Goal: Transaction & Acquisition: Book appointment/travel/reservation

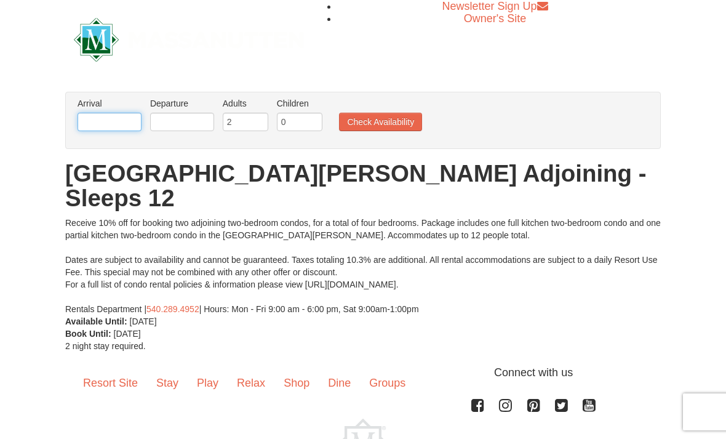
click at [109, 121] on input "text" at bounding box center [110, 122] width 64 height 18
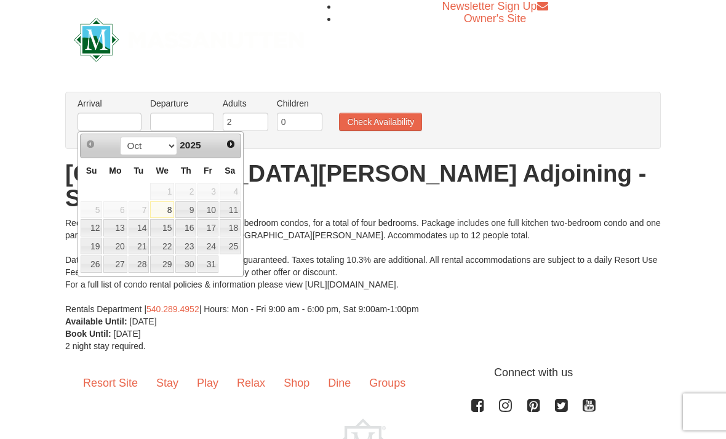
click at [239, 147] on link "Next" at bounding box center [230, 143] width 17 height 17
click at [210, 214] on link "7" at bounding box center [207, 209] width 21 height 17
type input "[DATE]"
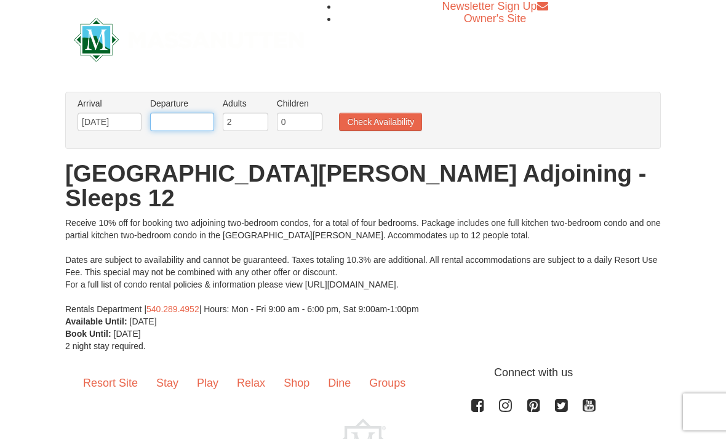
click at [188, 119] on input "text" at bounding box center [182, 122] width 64 height 18
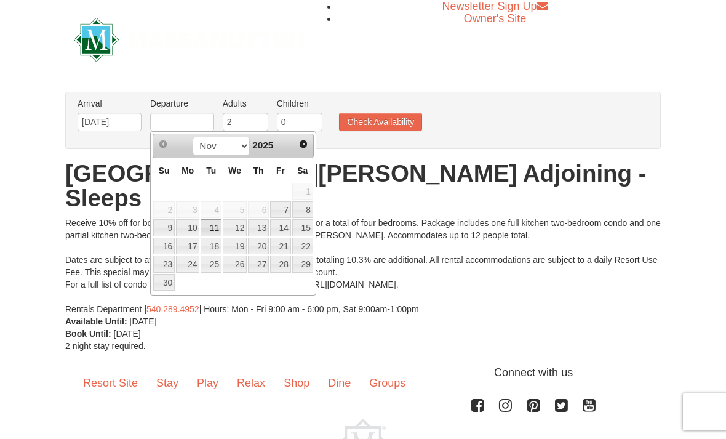
click at [214, 228] on link "11" at bounding box center [211, 227] width 21 height 17
type input "[DATE]"
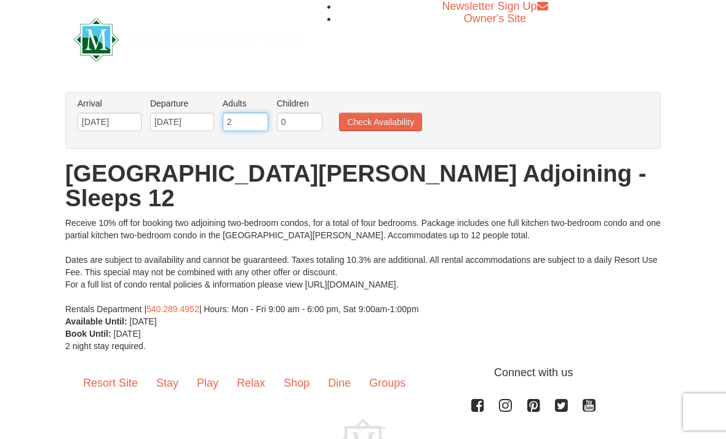
click at [247, 124] on input "2" at bounding box center [246, 122] width 46 height 18
type input "6"
click at [372, 127] on button "Check Availability" at bounding box center [380, 122] width 83 height 18
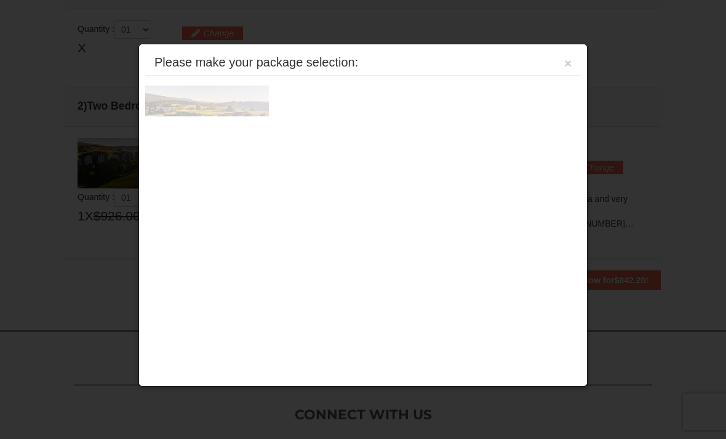
scroll to position [376, 0]
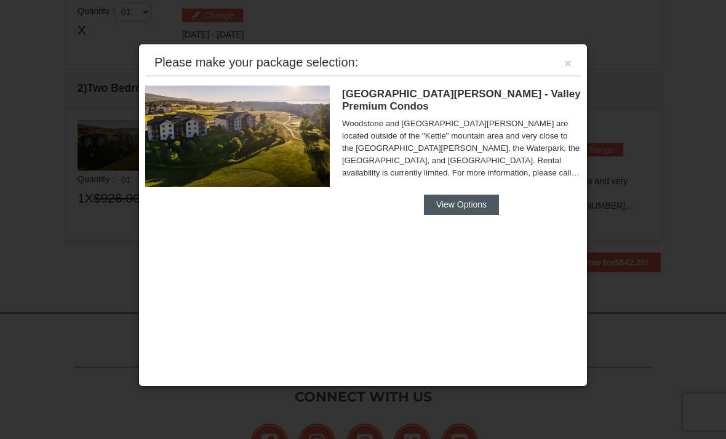
click at [460, 194] on button "View Options" at bounding box center [461, 204] width 75 height 20
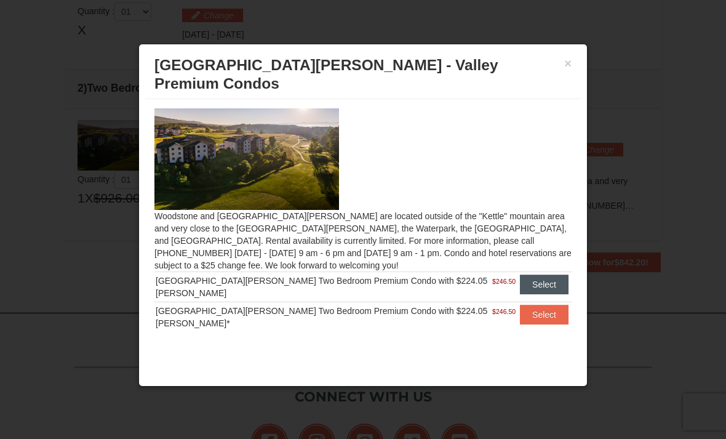
click at [545, 274] on button "Select" at bounding box center [544, 284] width 49 height 20
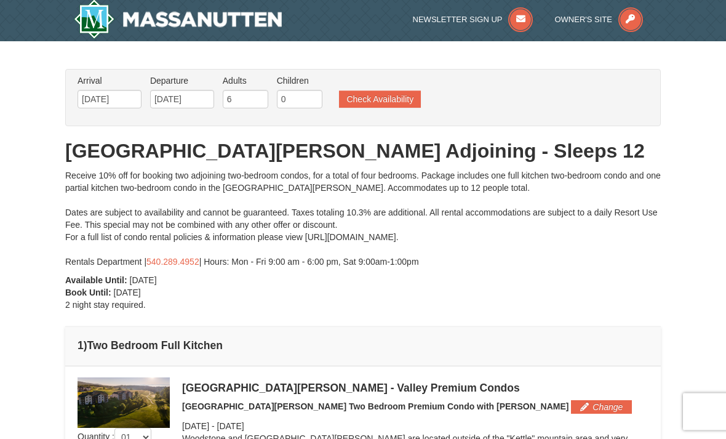
scroll to position [0, 0]
